Goal: Find specific page/section: Find specific page/section

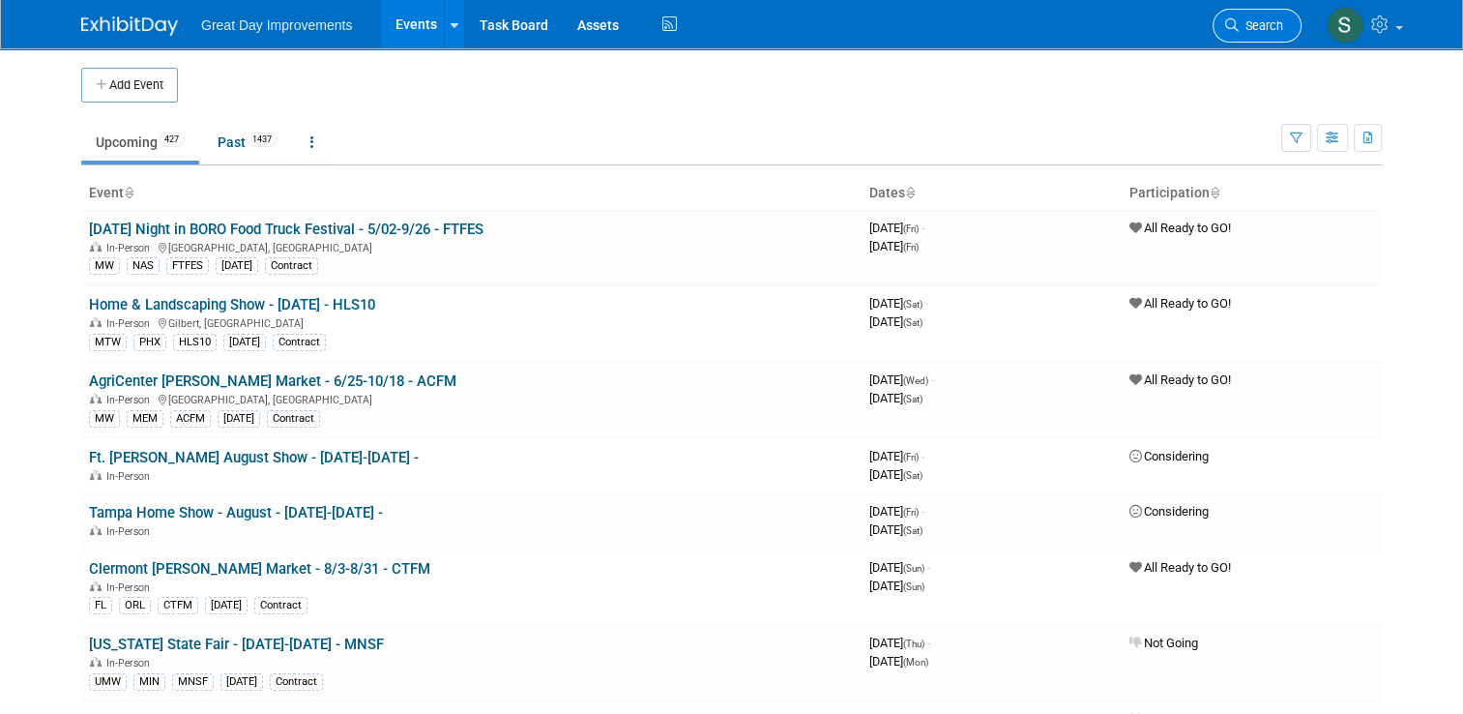
click at [1272, 17] on link "Search" at bounding box center [1257, 26] width 89 height 34
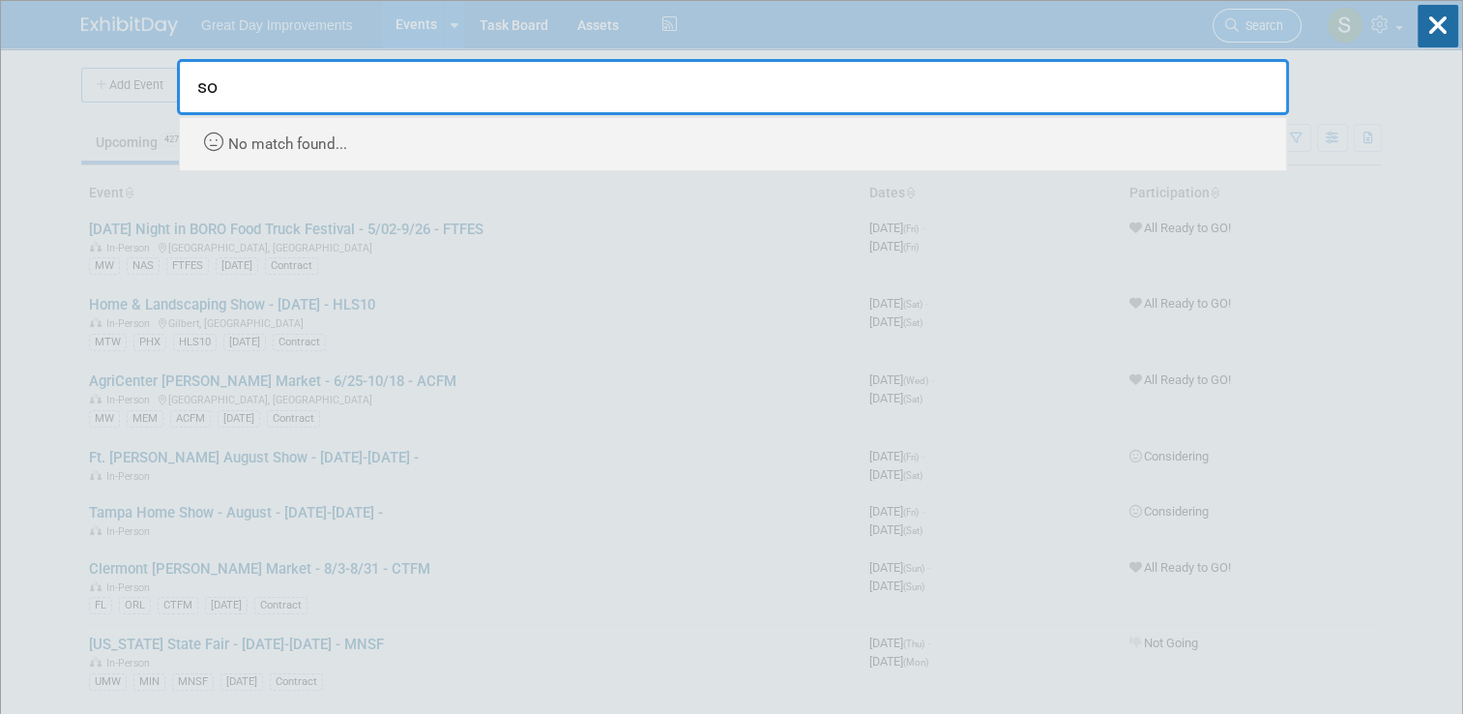
type input "s"
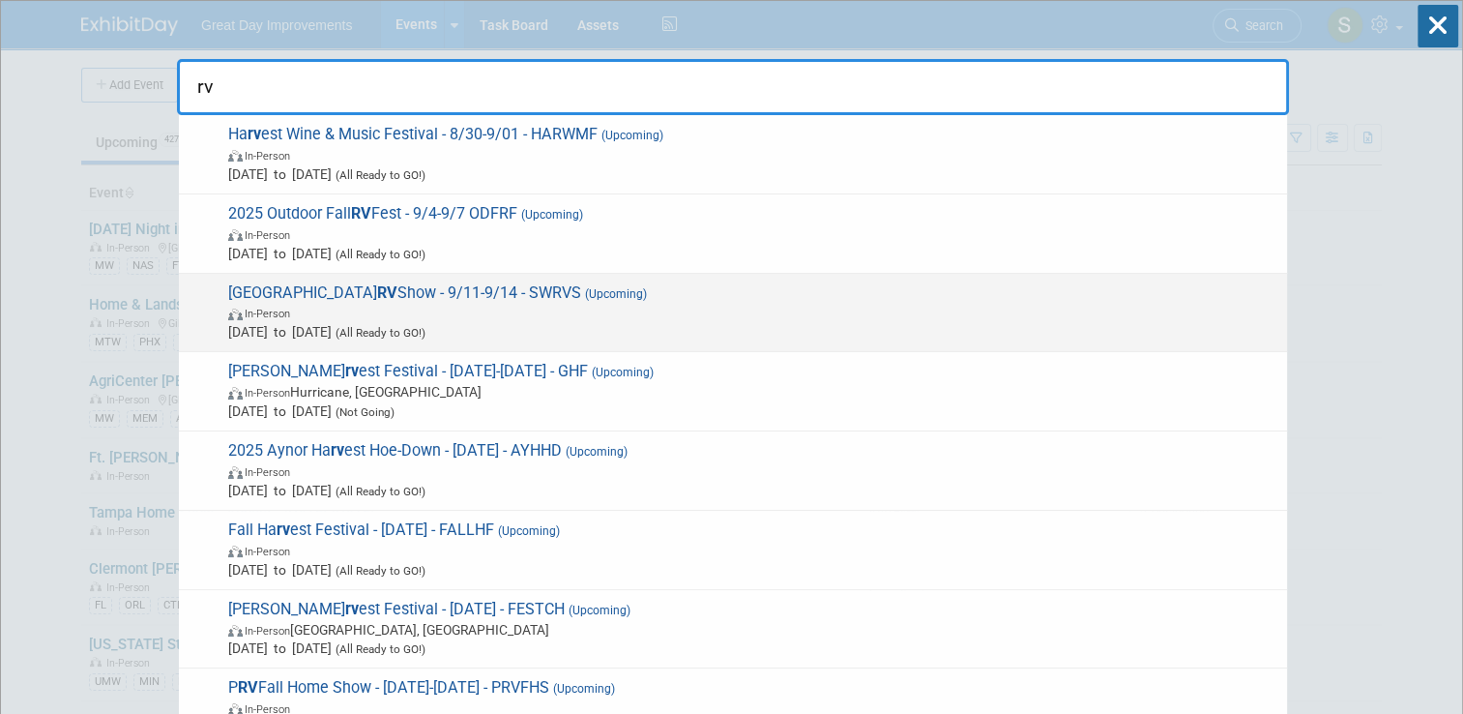
type input "rv"
click at [906, 339] on span "[DATE] to [DATE] (All Ready to GO!)" at bounding box center [752, 331] width 1049 height 19
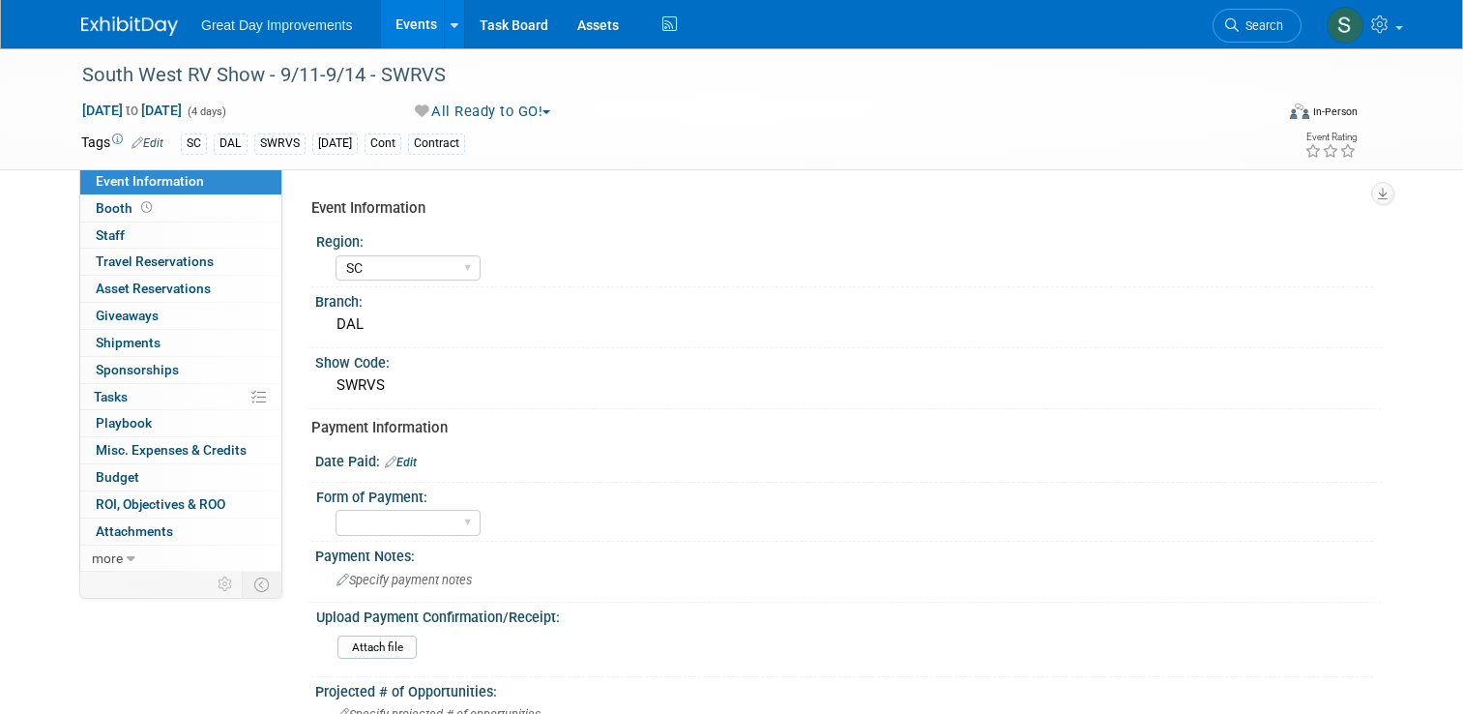
select select "SC"
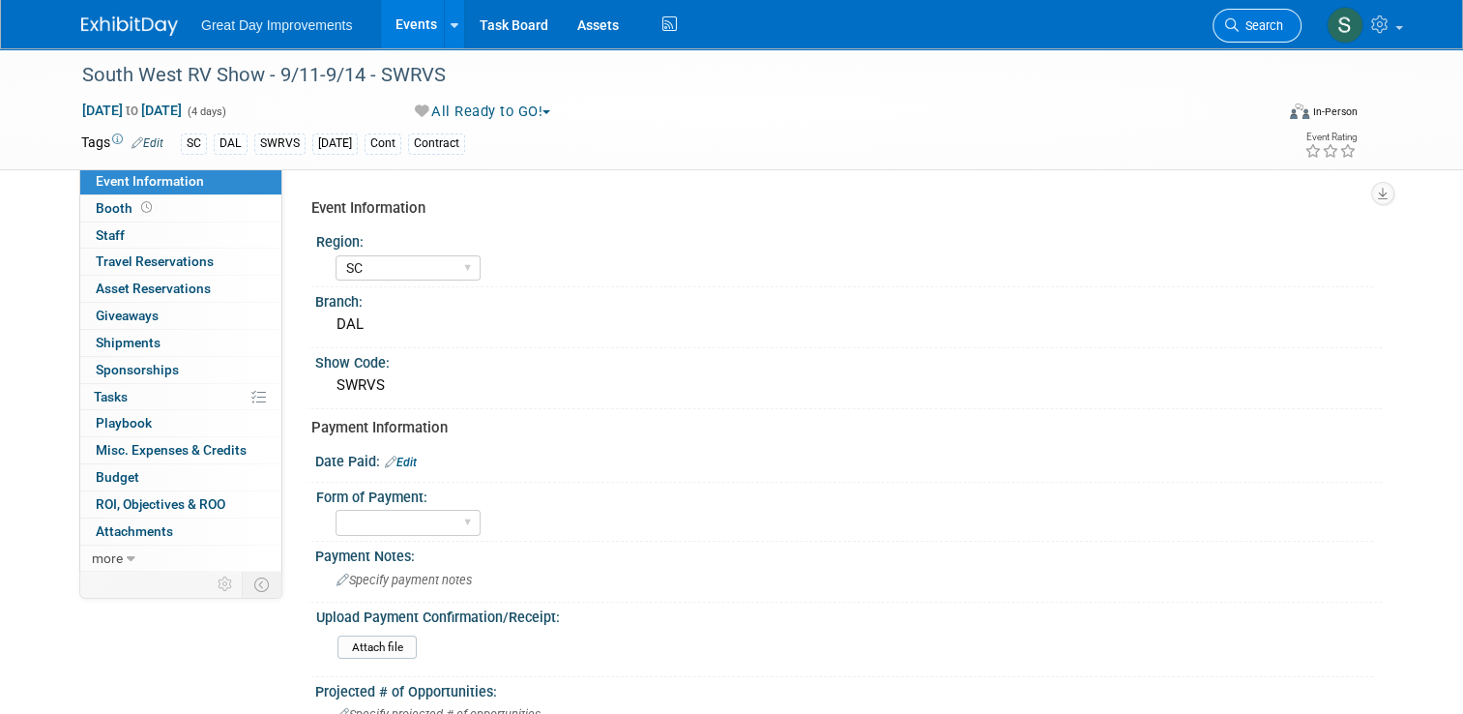
click at [1256, 33] on link "Search" at bounding box center [1257, 26] width 89 height 34
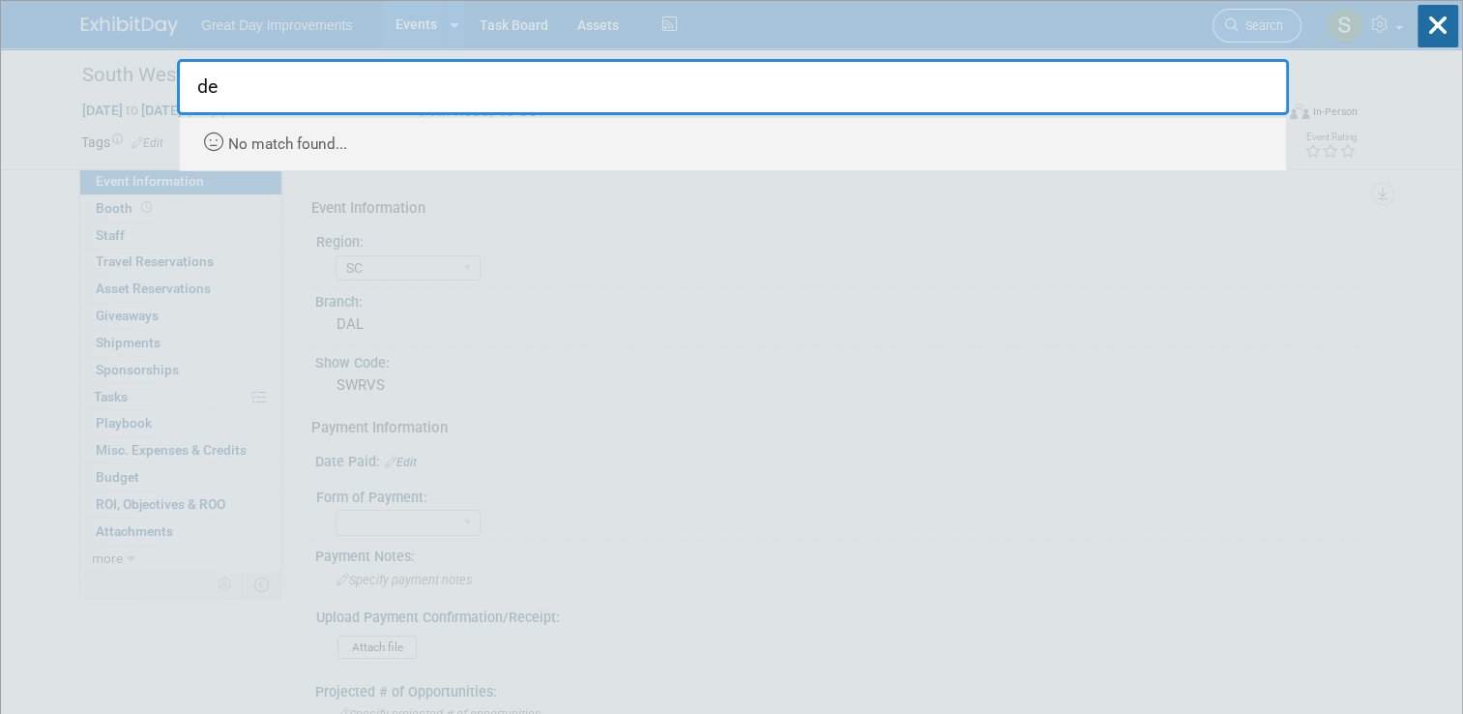
type input "d"
type input "b"
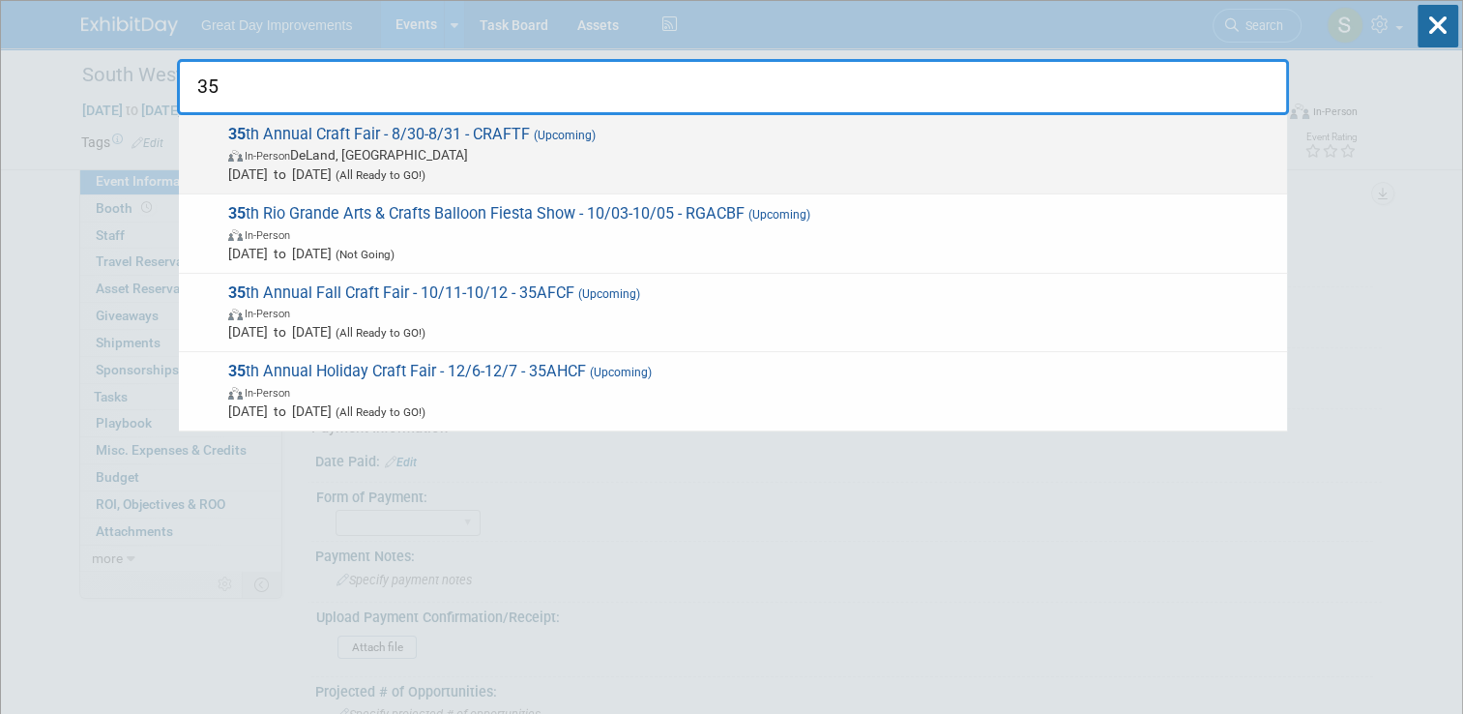
type input "35"
click at [747, 164] on span "Aug 30, 2025 to Aug 31, 2025 (All Ready to GO!)" at bounding box center [752, 173] width 1049 height 19
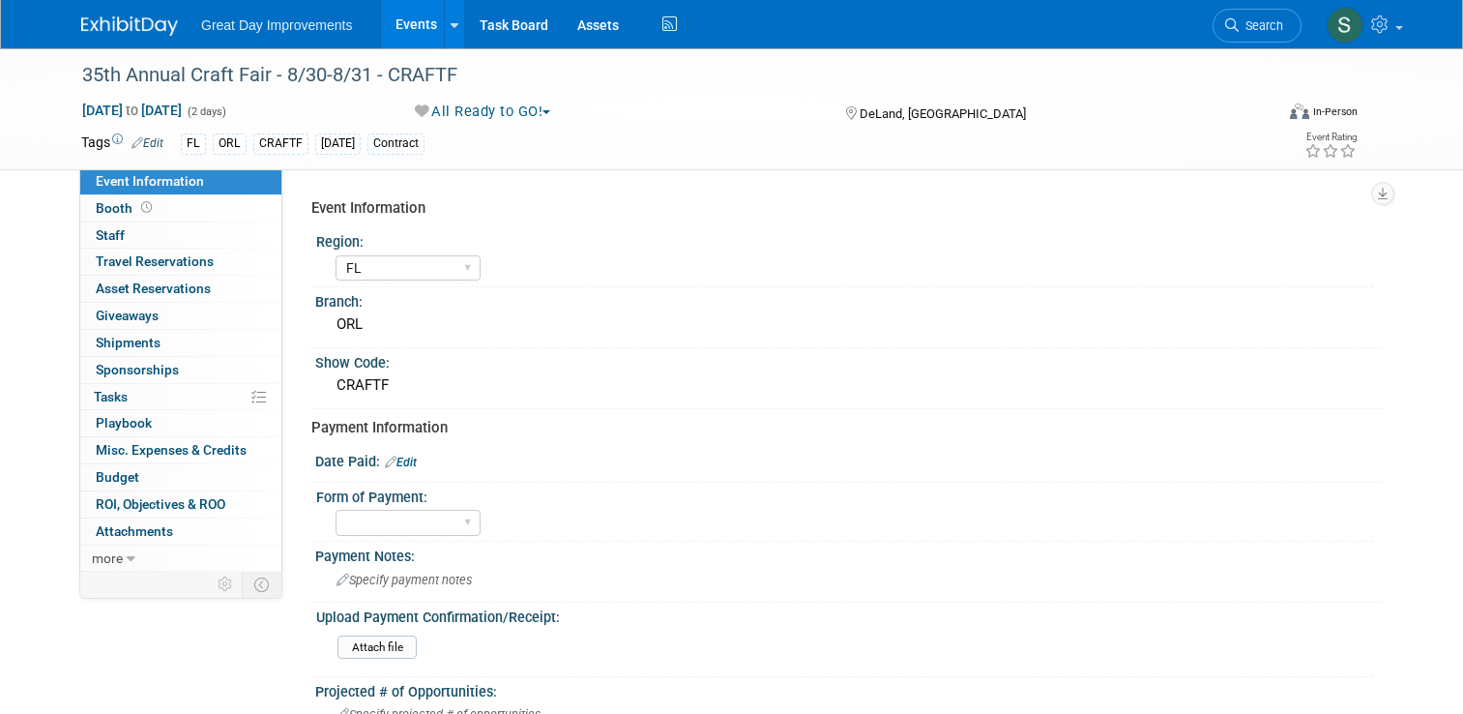
select select "FL"
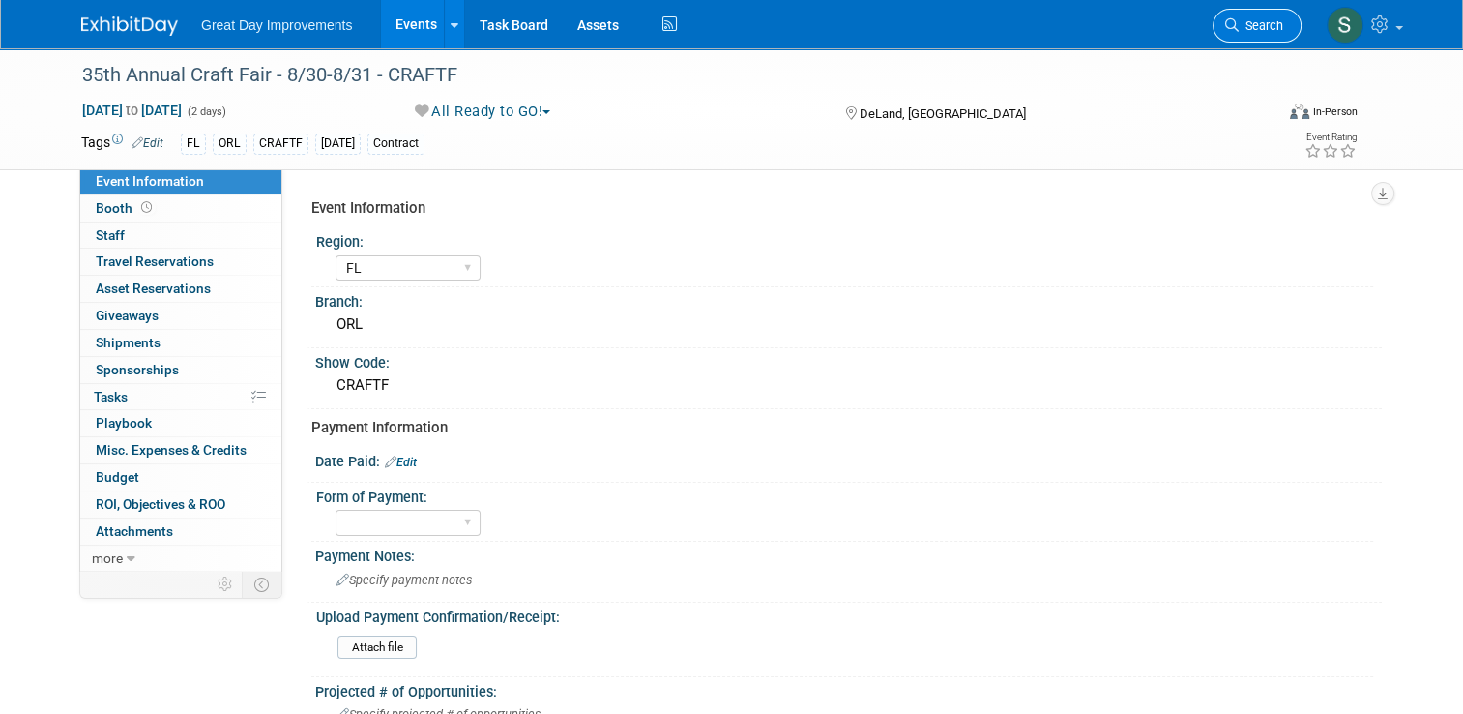
click at [1297, 38] on link "Search" at bounding box center [1257, 26] width 89 height 34
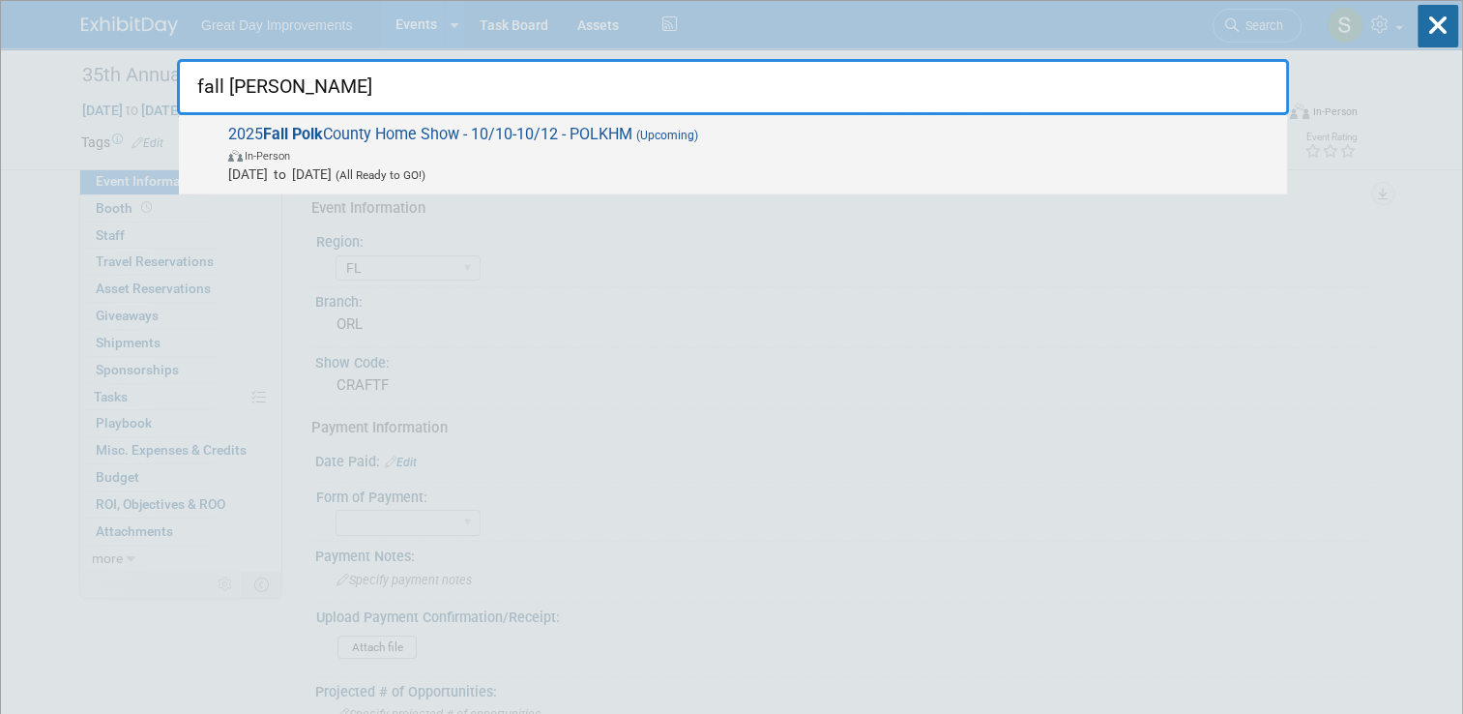
type input "fall polk"
click at [1084, 164] on span "Oct 10, 2025 to Oct 12, 2025 (All Ready to GO!)" at bounding box center [752, 173] width 1049 height 19
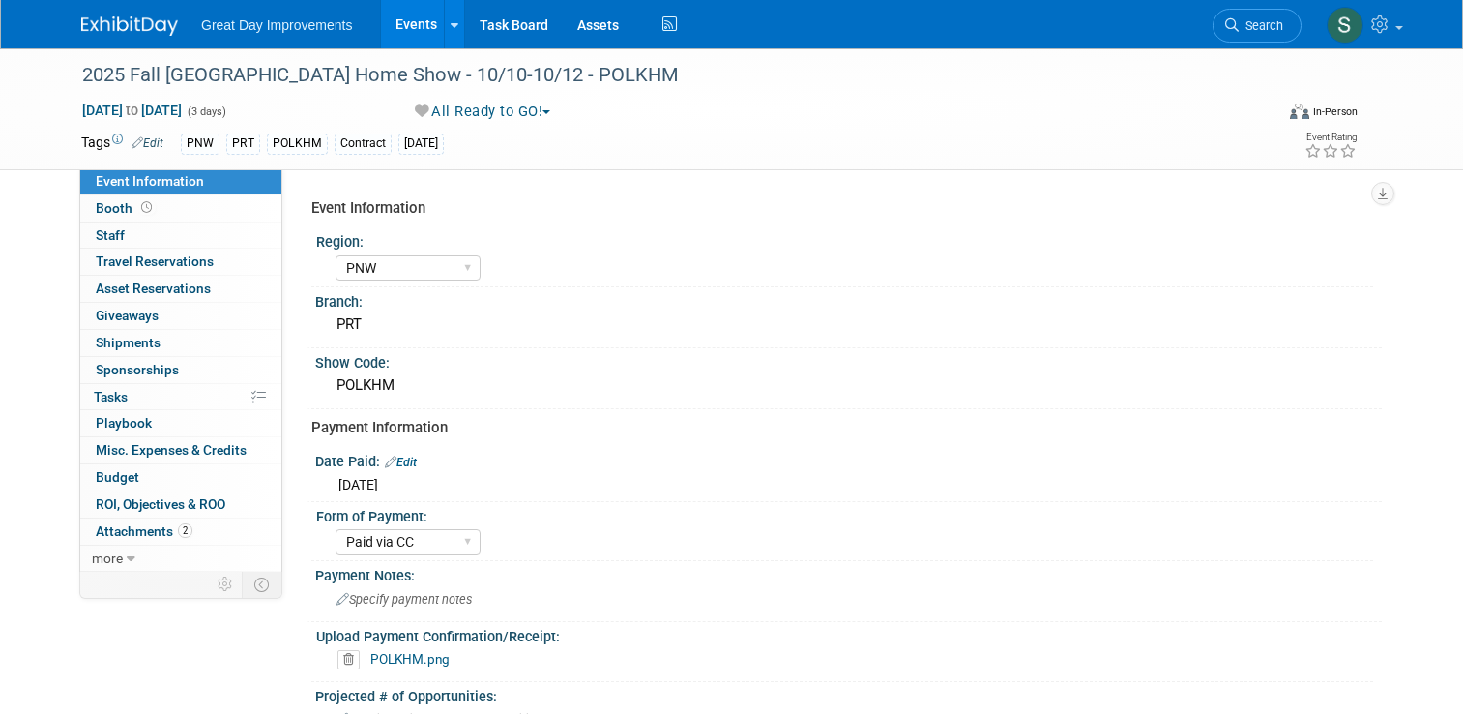
select select "PNW"
select select "Paid via CC"
select select "Yes"
